Goal: Information Seeking & Learning: Learn about a topic

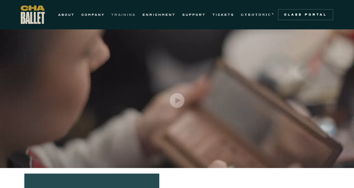
click at [121, 14] on link "TRAINING" at bounding box center [123, 14] width 25 height 7
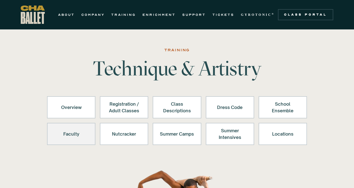
click at [76, 128] on div "Faculty" at bounding box center [71, 133] width 34 height 13
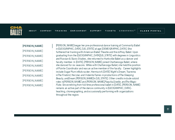
scroll to position [1553, 0]
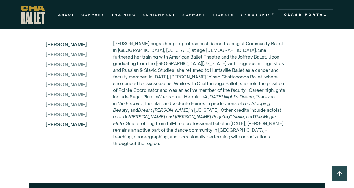
click at [71, 128] on div "[PERSON_NAME]" at bounding box center [76, 124] width 60 height 8
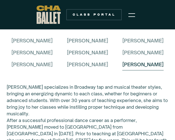
scroll to position [1712, 0]
